Goal: Task Accomplishment & Management: Manage account settings

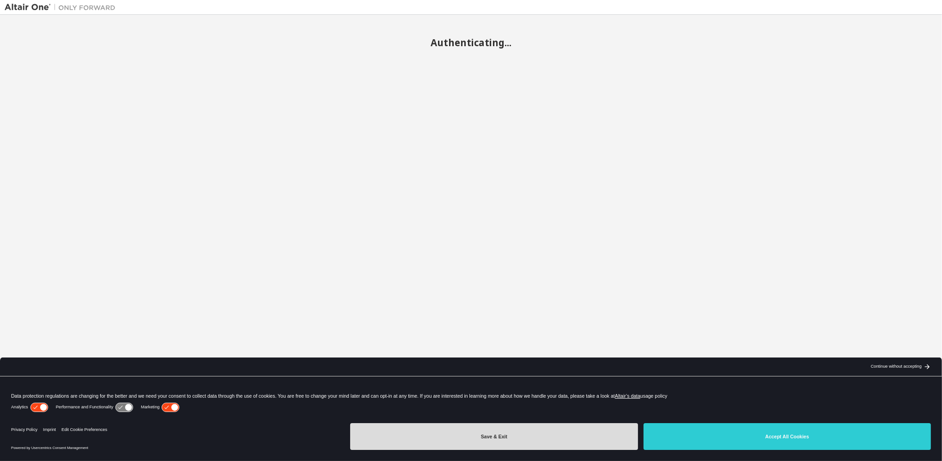
click at [535, 443] on button "Save & Exit" at bounding box center [493, 436] width 287 height 27
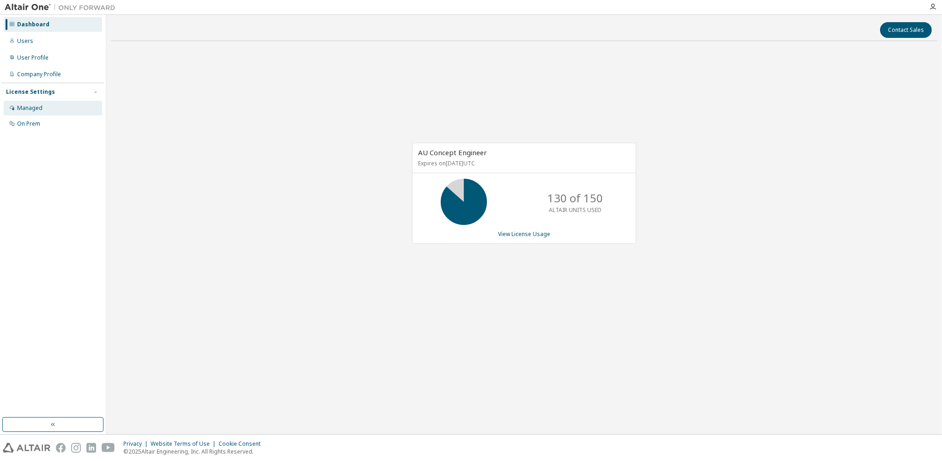
click at [25, 108] on div "Managed" at bounding box center [29, 107] width 25 height 7
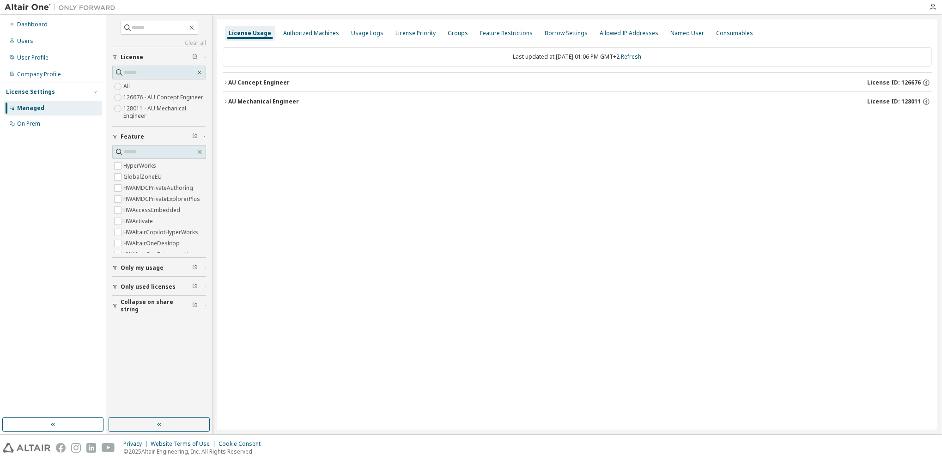
click at [226, 100] on icon "button" at bounding box center [226, 101] width 2 height 3
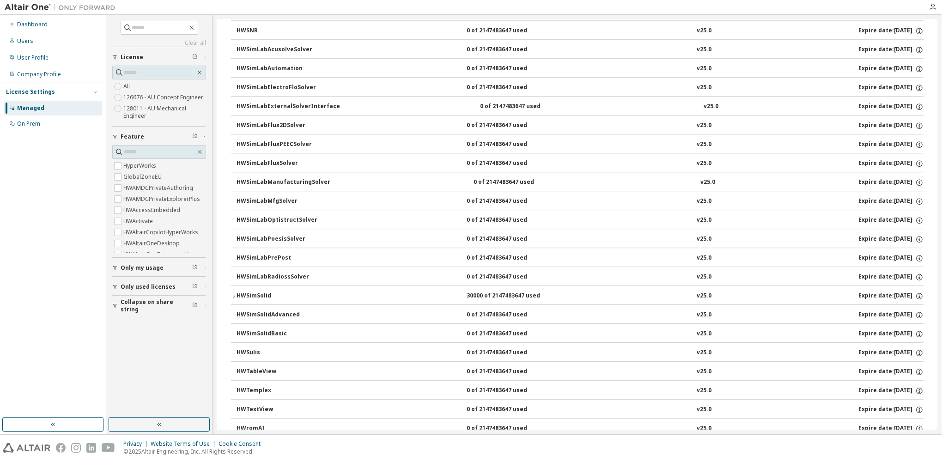
scroll to position [3543, 0]
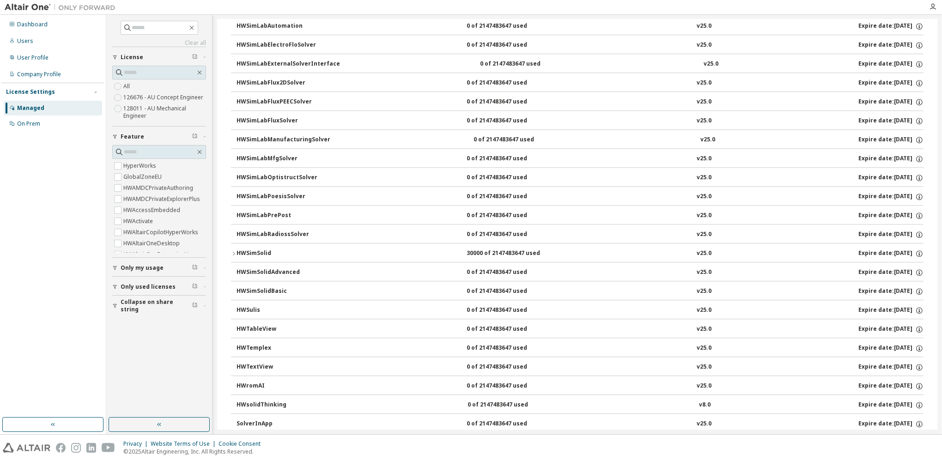
click at [235, 251] on icon "button" at bounding box center [234, 254] width 6 height 6
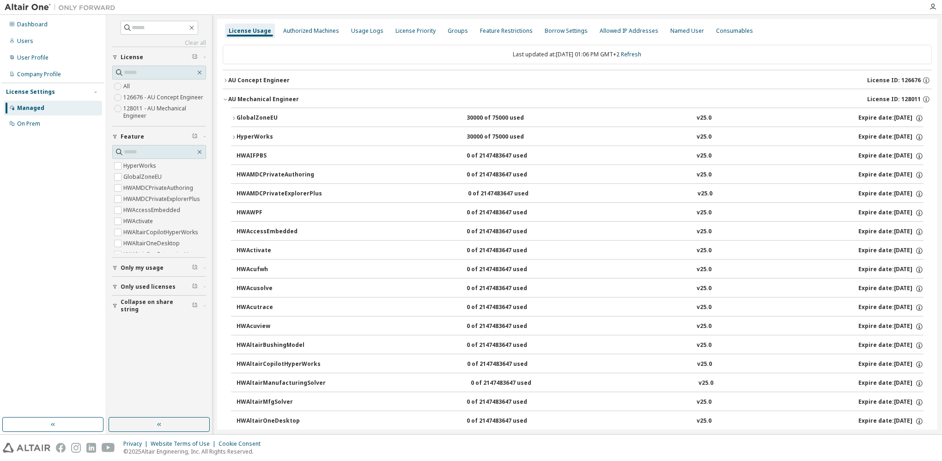
scroll to position [0, 0]
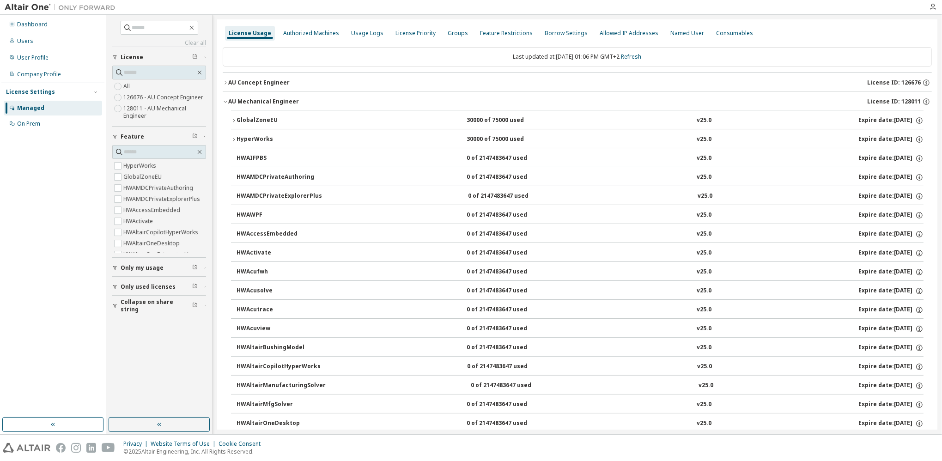
click at [223, 83] on icon "button" at bounding box center [226, 83] width 6 height 6
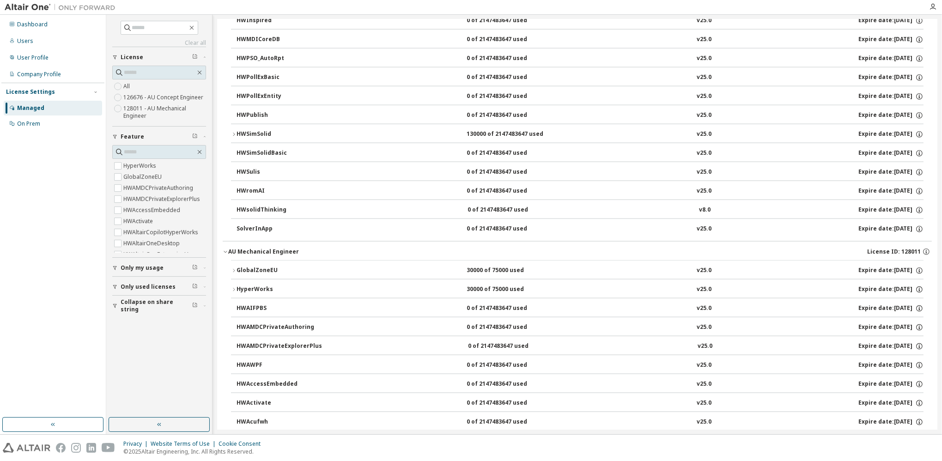
scroll to position [1571, 0]
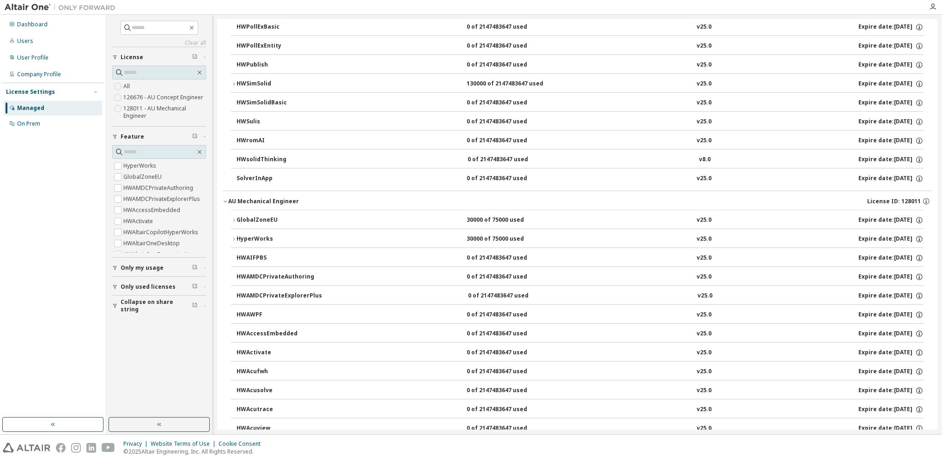
click at [224, 199] on icon "button" at bounding box center [226, 202] width 6 height 6
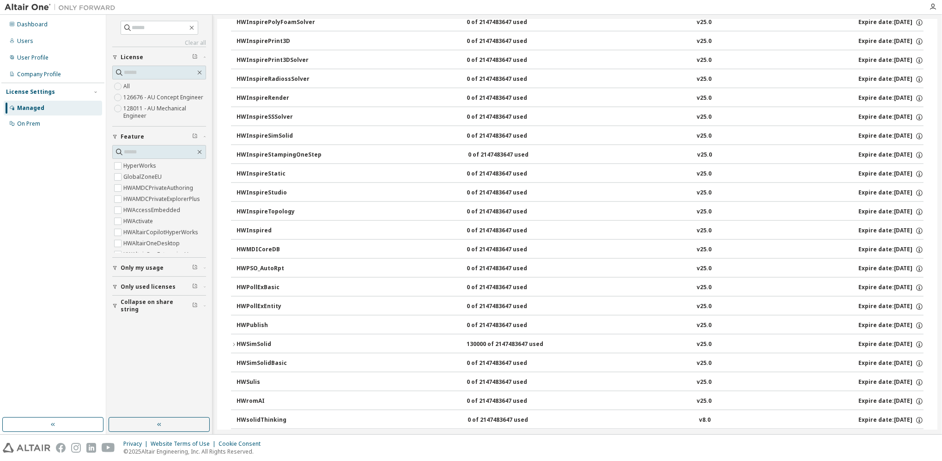
scroll to position [1310, 0]
click at [233, 343] on icon "button" at bounding box center [234, 346] width 6 height 6
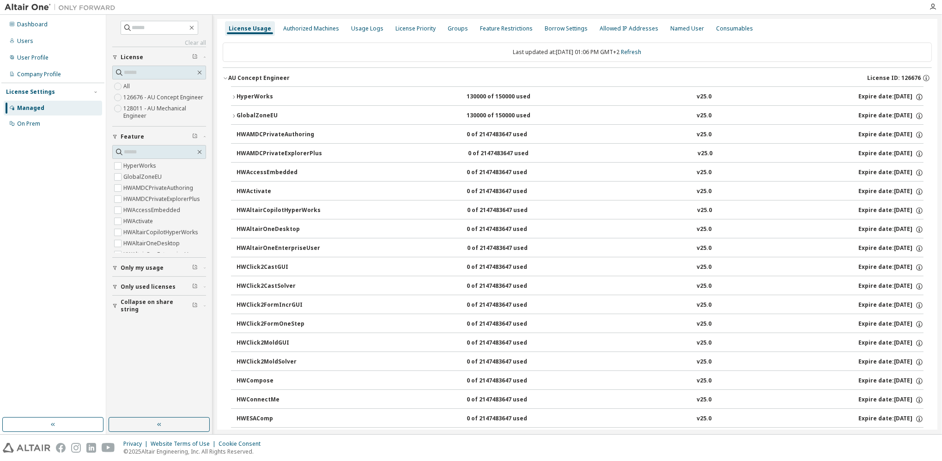
scroll to position [0, 0]
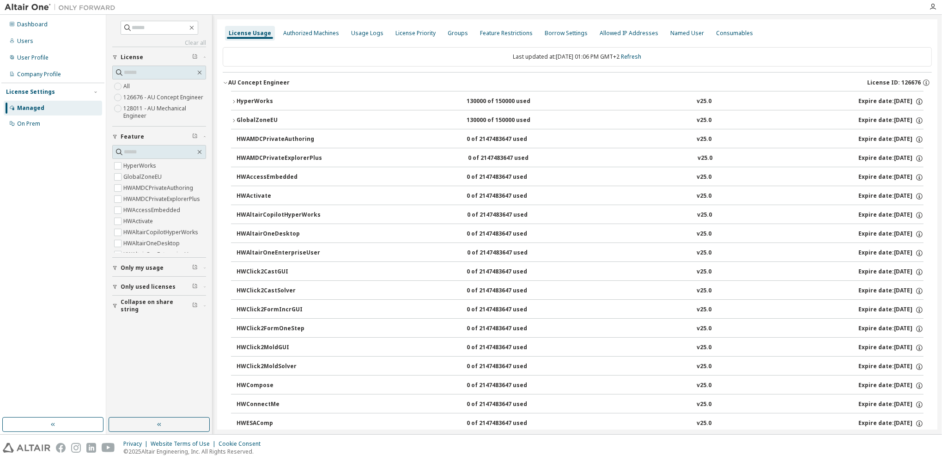
click at [72, 169] on div "Dashboard Users User Profile Company Profile License Settings Managed On Prem" at bounding box center [52, 216] width 103 height 400
